Goal: Information Seeking & Learning: Check status

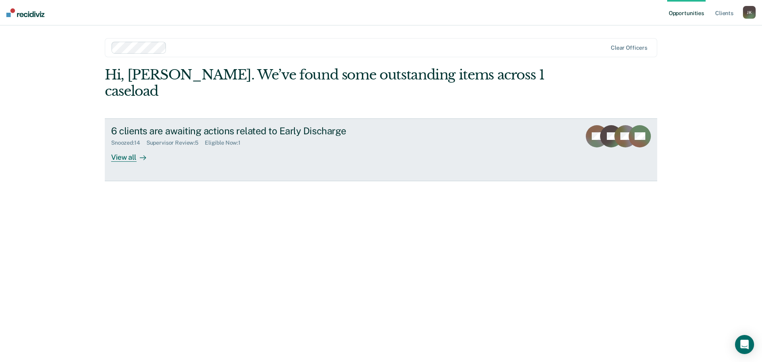
click at [135, 146] on div "View all" at bounding box center [133, 153] width 44 height 15
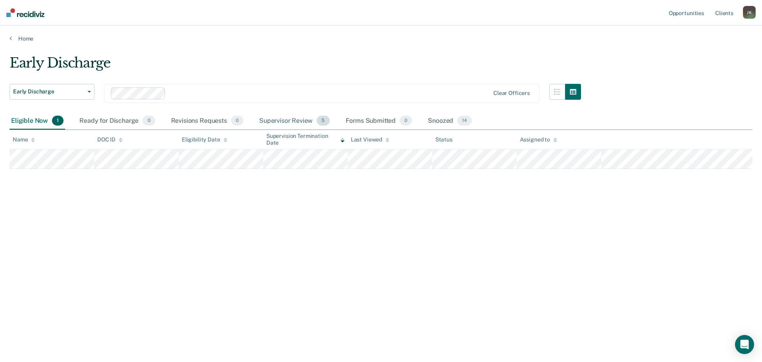
click at [292, 120] on div "Supervisor Review 5" at bounding box center [295, 120] width 74 height 17
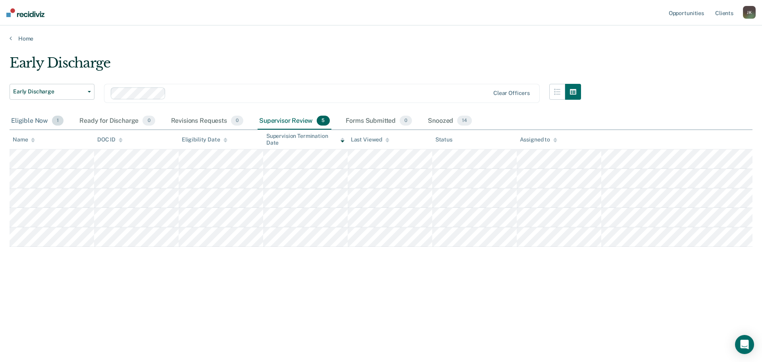
click at [29, 116] on div "Eligible Now 1" at bounding box center [38, 120] width 56 height 17
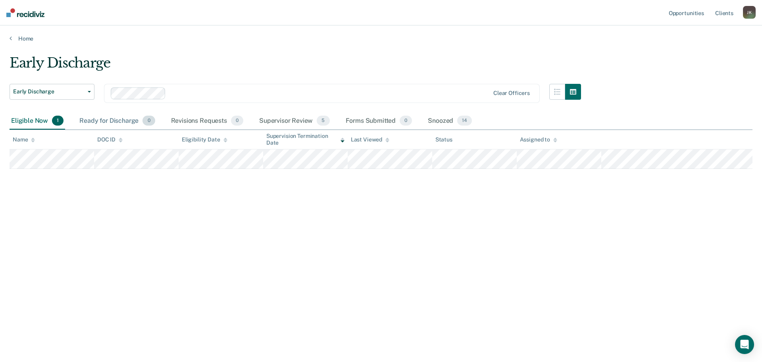
click at [104, 119] on div "Ready for Discharge 0" at bounding box center [117, 120] width 79 height 17
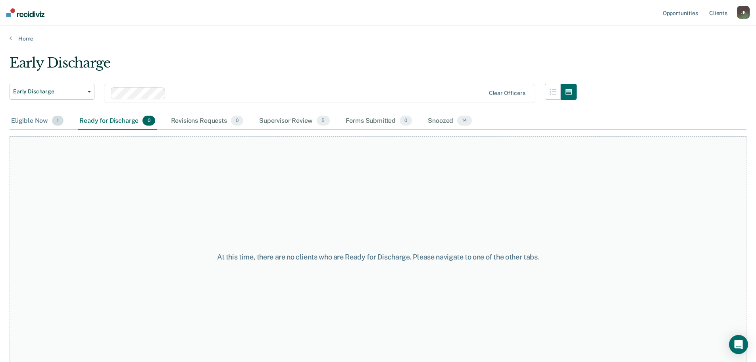
click at [25, 119] on div "Eligible Now 1" at bounding box center [38, 120] width 56 height 17
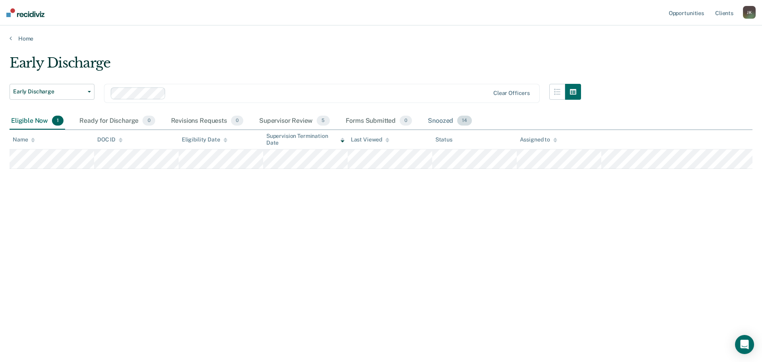
click at [439, 123] on div "Snoozed 14" at bounding box center [449, 120] width 47 height 17
